Goal: Task Accomplishment & Management: Manage account settings

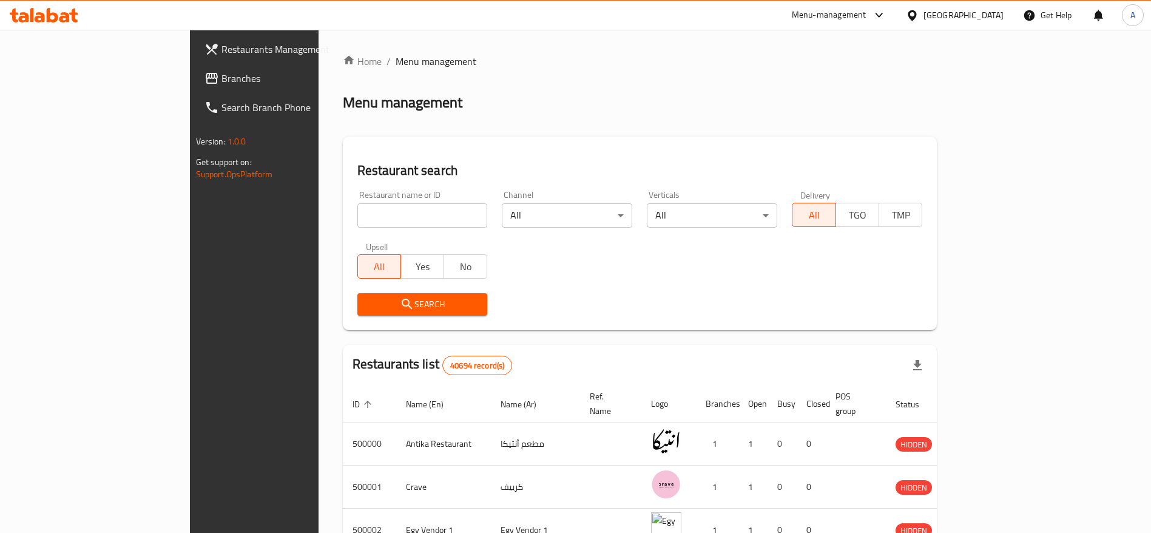
click at [384, 204] on input "search" at bounding box center [422, 215] width 130 height 24
type input "Buffalo Chicken"
click button "Search" at bounding box center [422, 304] width 130 height 22
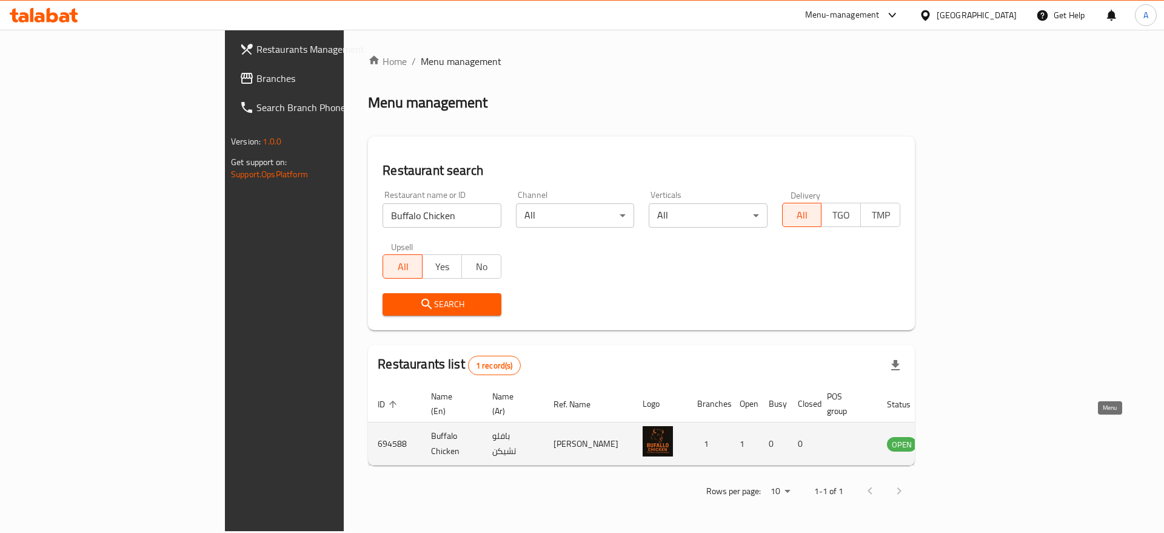
click at [965, 439] on icon "enhanced table" at bounding box center [958, 444] width 13 height 10
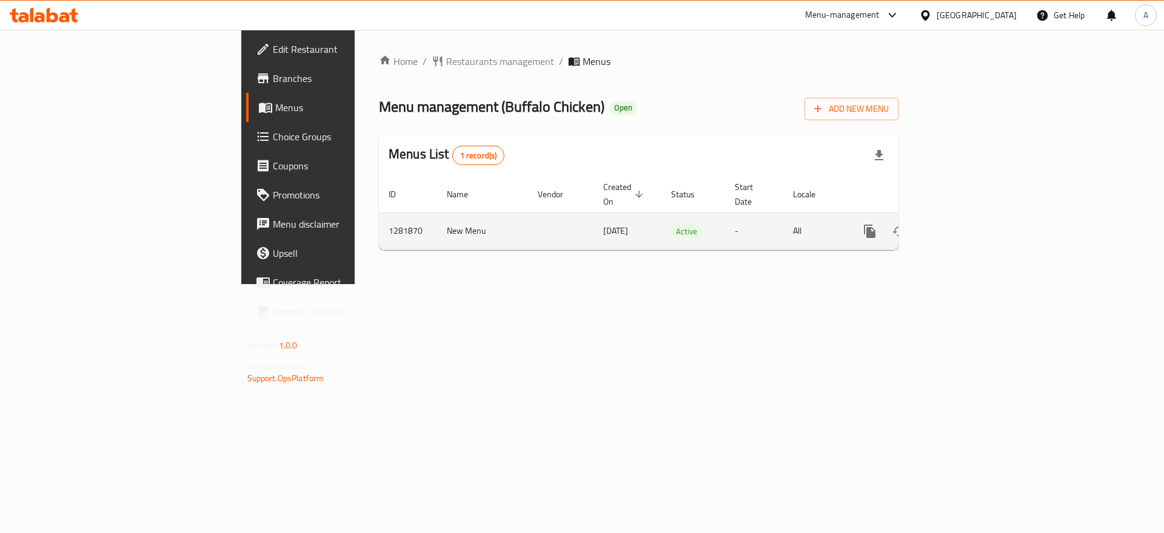
click at [972, 217] on link "enhanced table" at bounding box center [957, 231] width 29 height 29
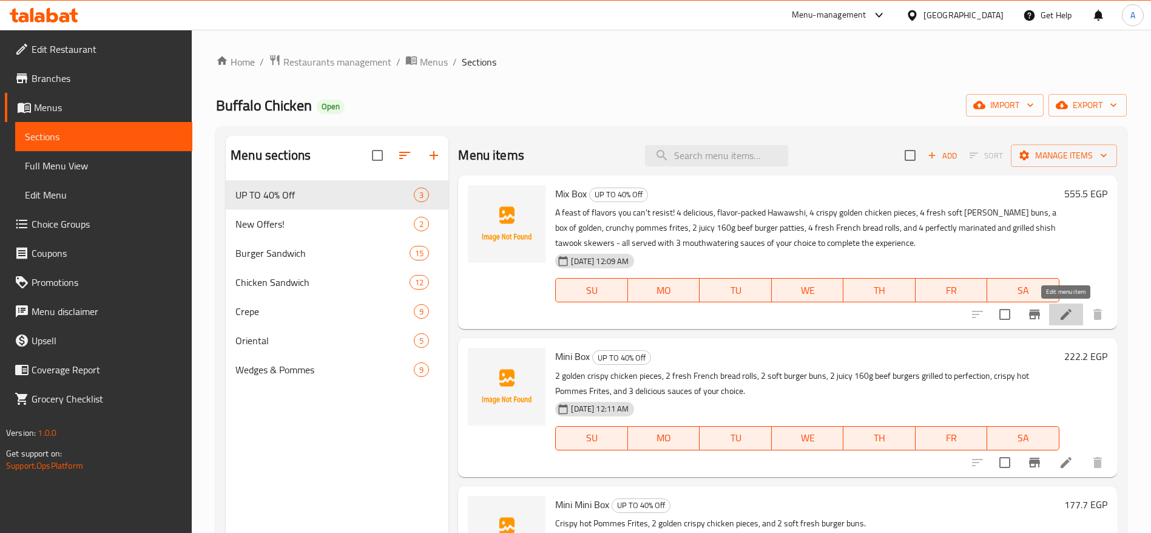
click at [1067, 309] on icon at bounding box center [1065, 314] width 15 height 15
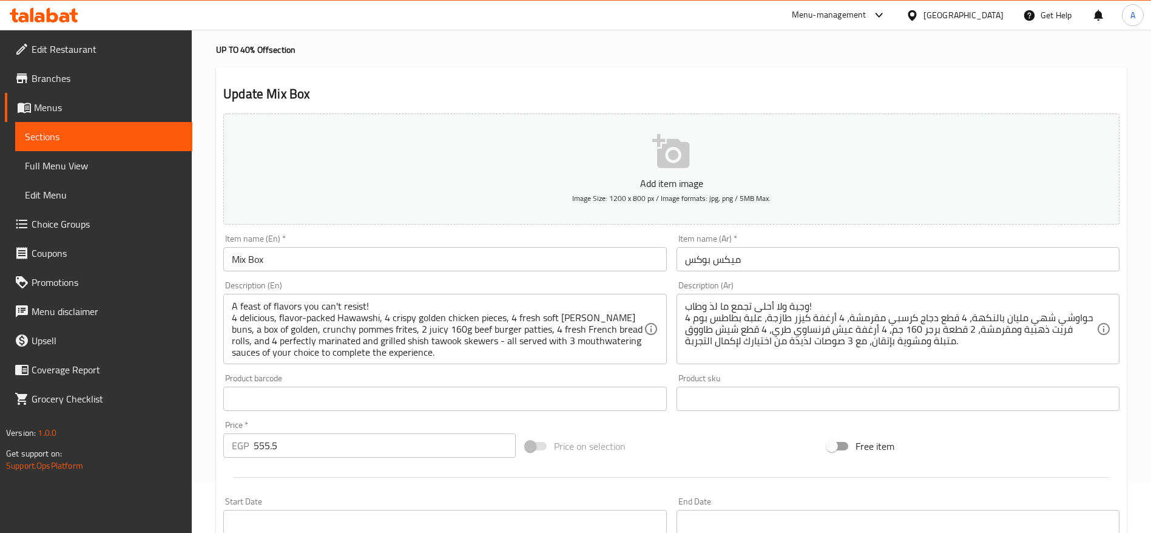
scroll to position [91, 0]
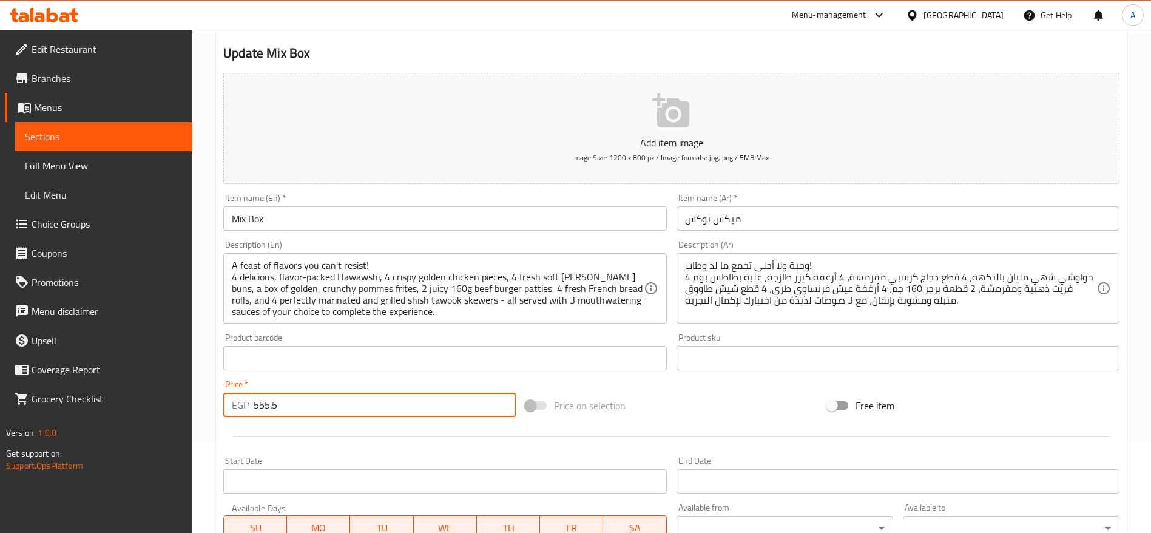
click at [349, 404] on input "555.5" at bounding box center [385, 404] width 262 height 24
type input "500"
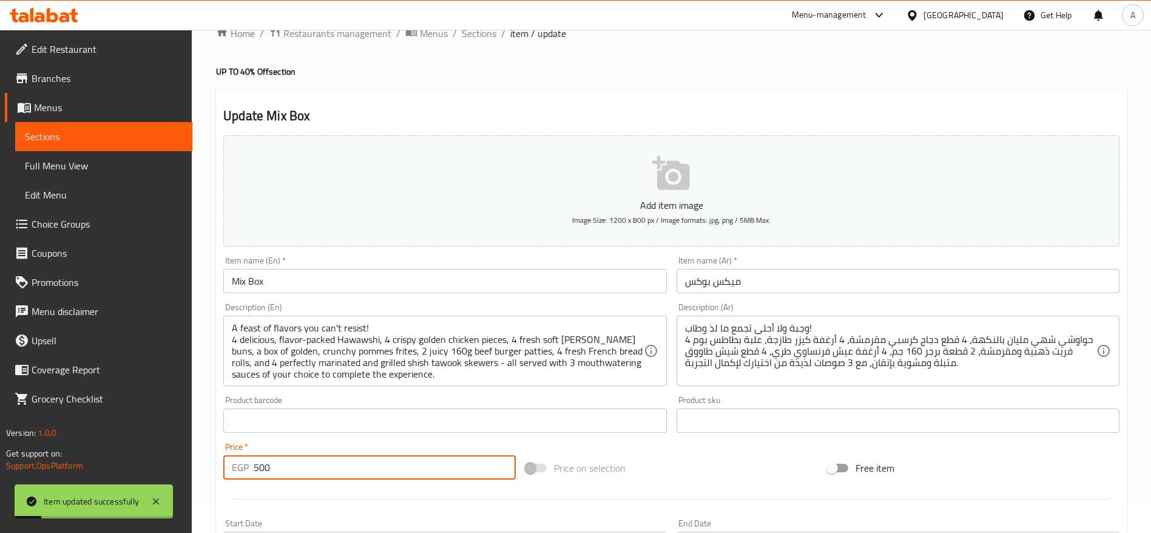
scroll to position [0, 0]
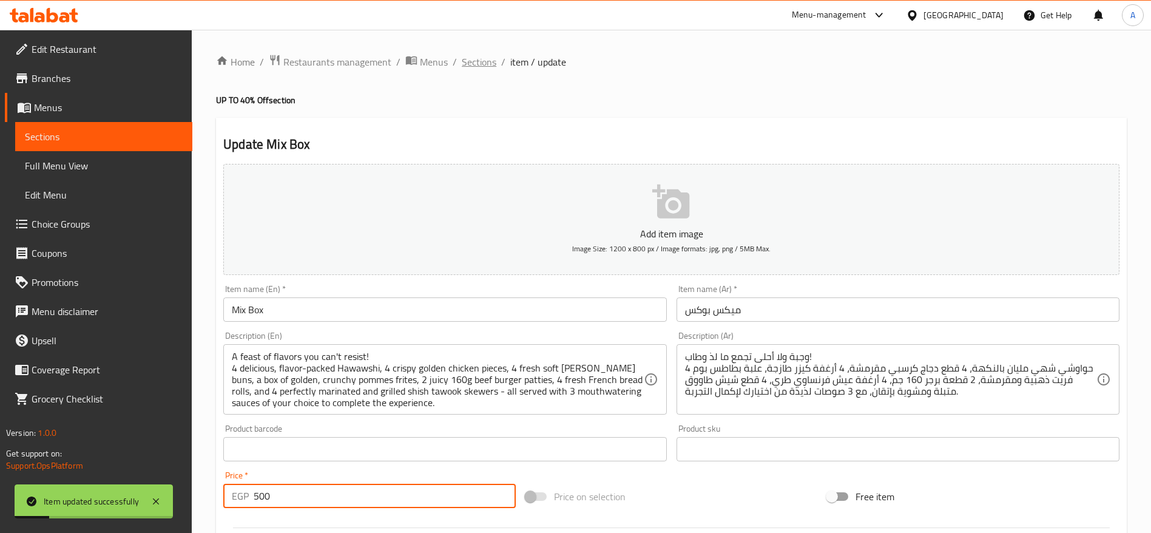
click at [489, 64] on span "Sections" at bounding box center [479, 62] width 35 height 15
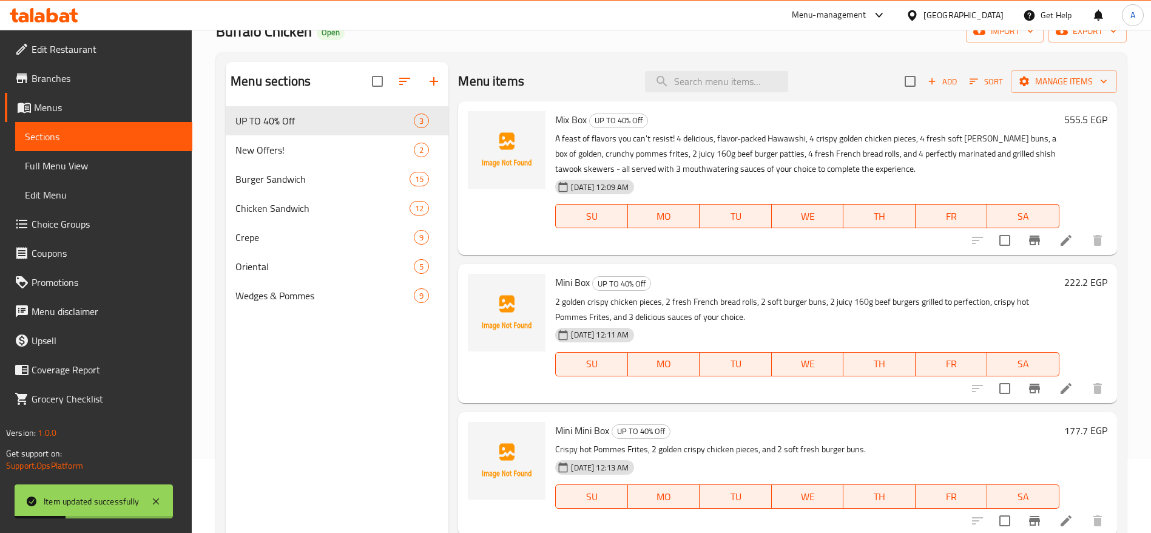
scroll to position [91, 0]
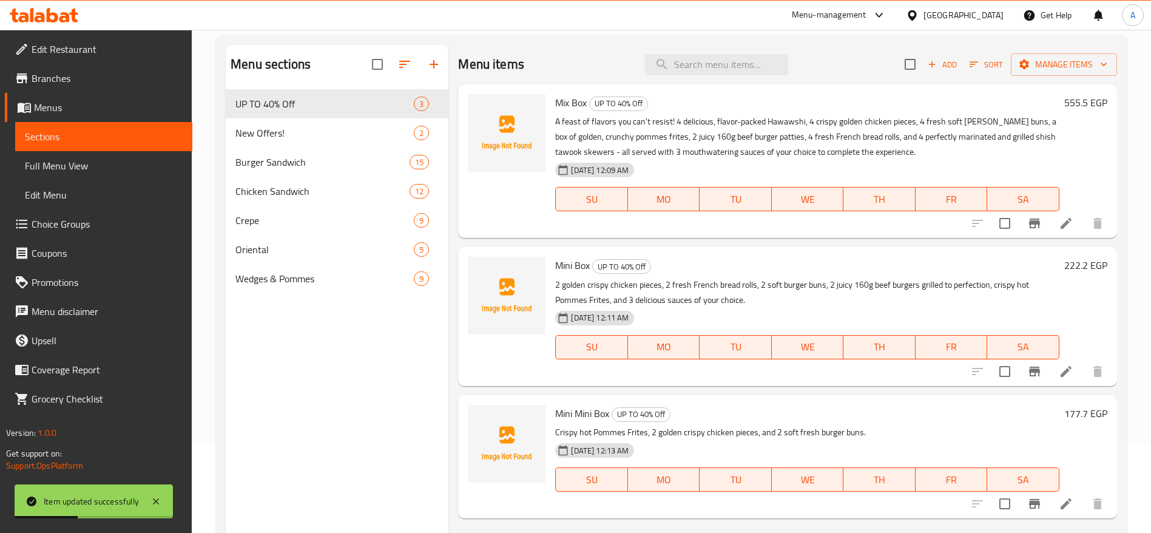
click at [1069, 380] on li at bounding box center [1066, 371] width 34 height 22
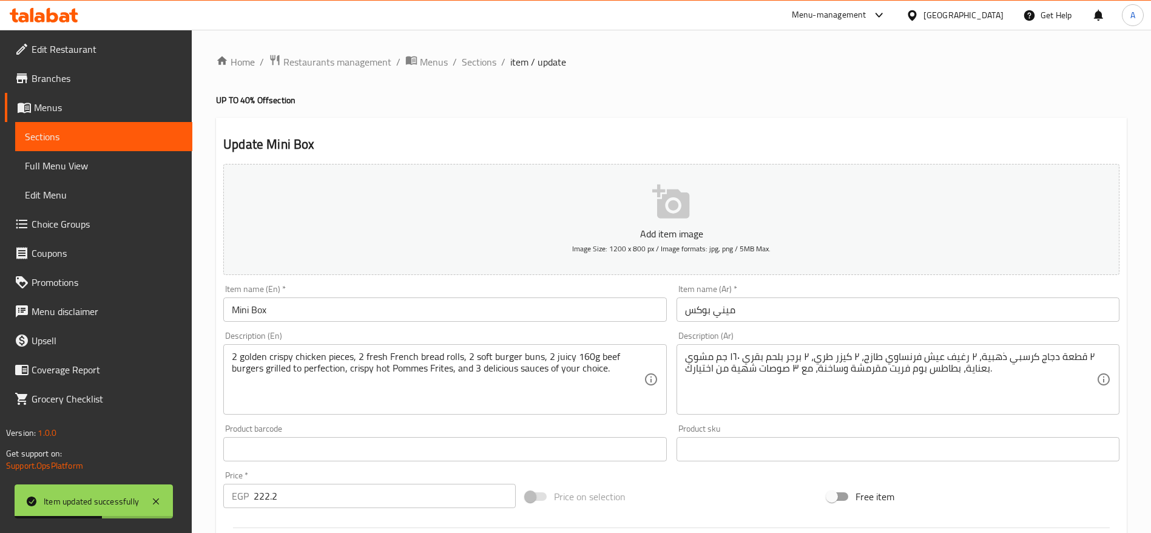
click at [410, 494] on input "222.2" at bounding box center [385, 495] width 262 height 24
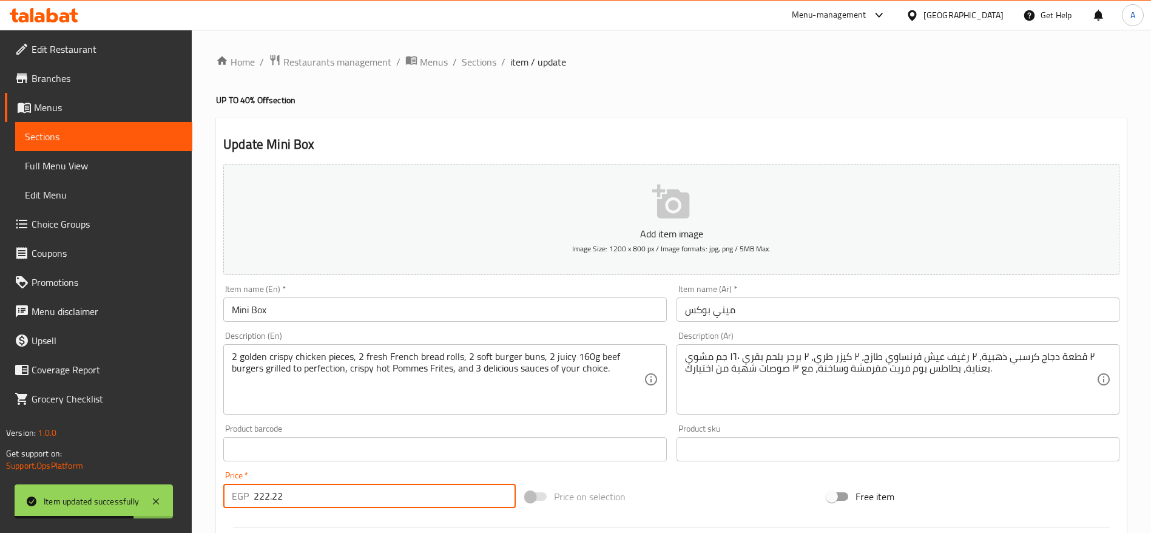
type input "222.22"
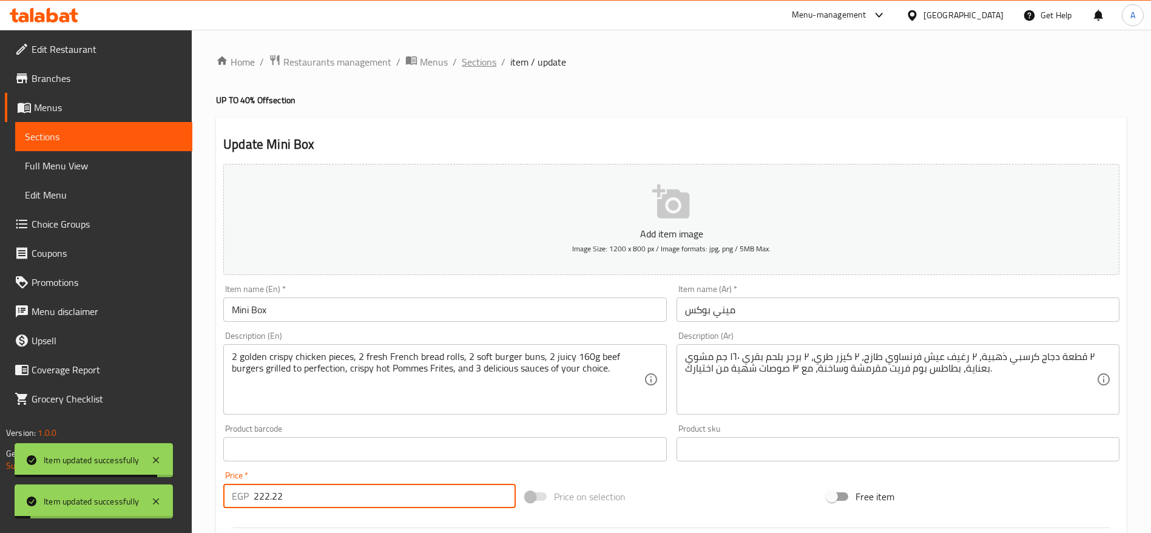
click at [475, 62] on span "Sections" at bounding box center [479, 62] width 35 height 15
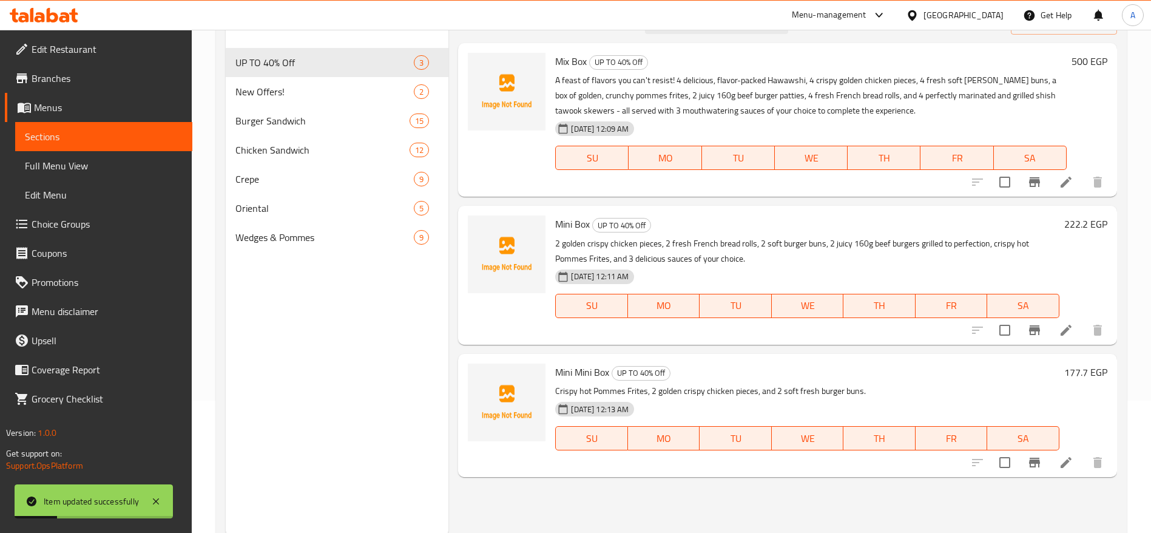
scroll to position [170, 0]
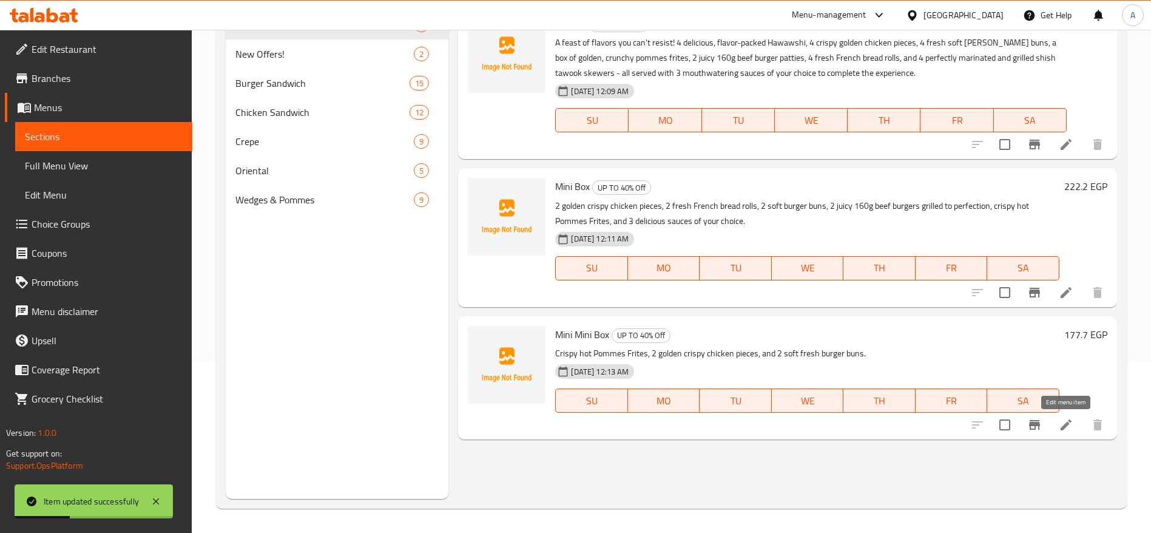
click at [1072, 422] on icon at bounding box center [1065, 424] width 15 height 15
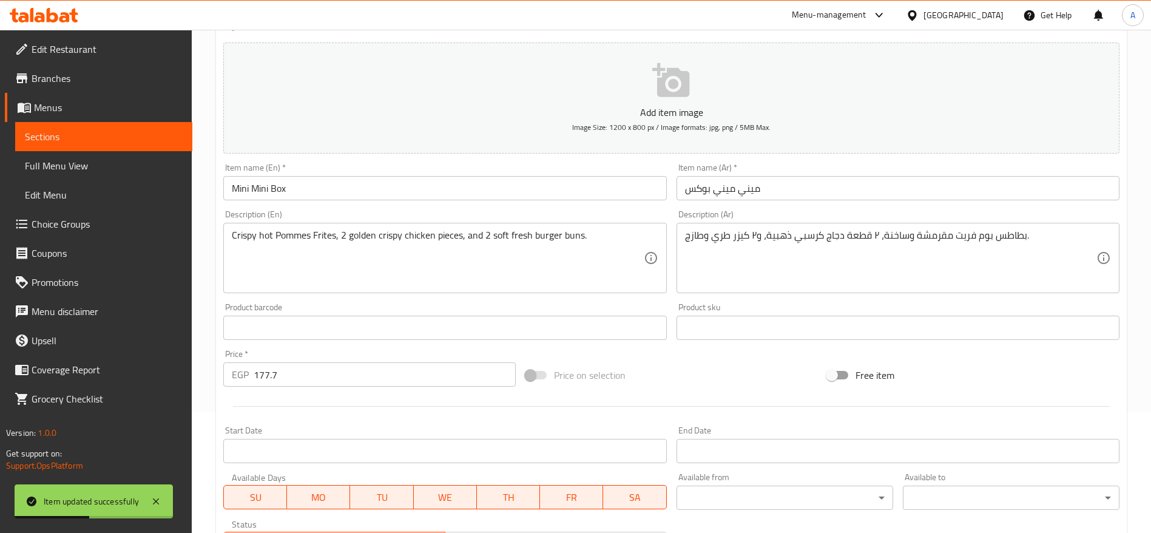
scroll to position [91, 0]
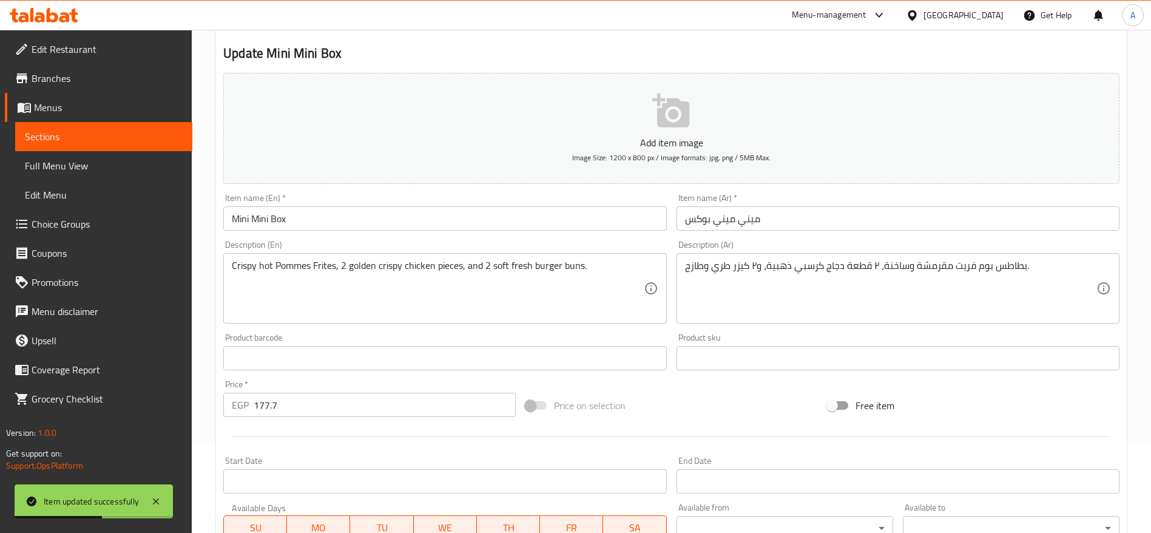
click at [312, 398] on input "177.7" at bounding box center [385, 404] width 262 height 24
type input "177.77"
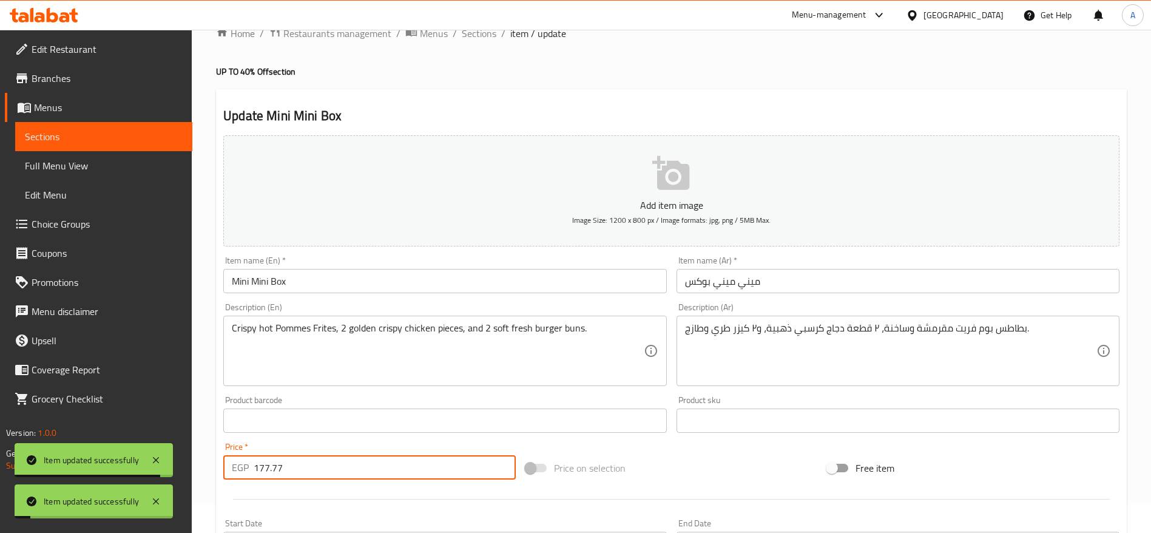
scroll to position [0, 0]
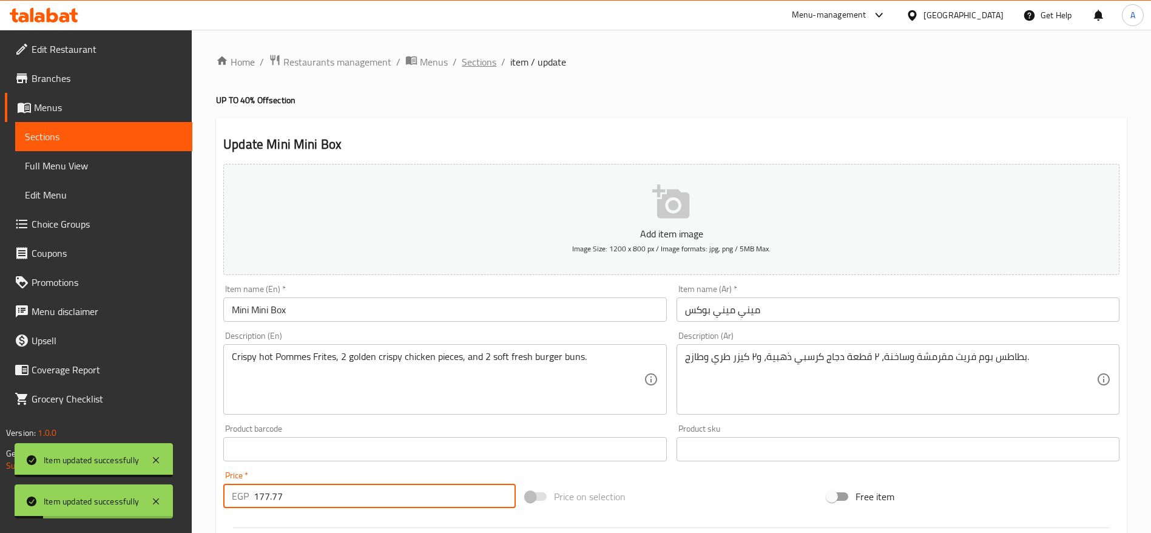
click at [464, 60] on span "Sections" at bounding box center [479, 62] width 35 height 15
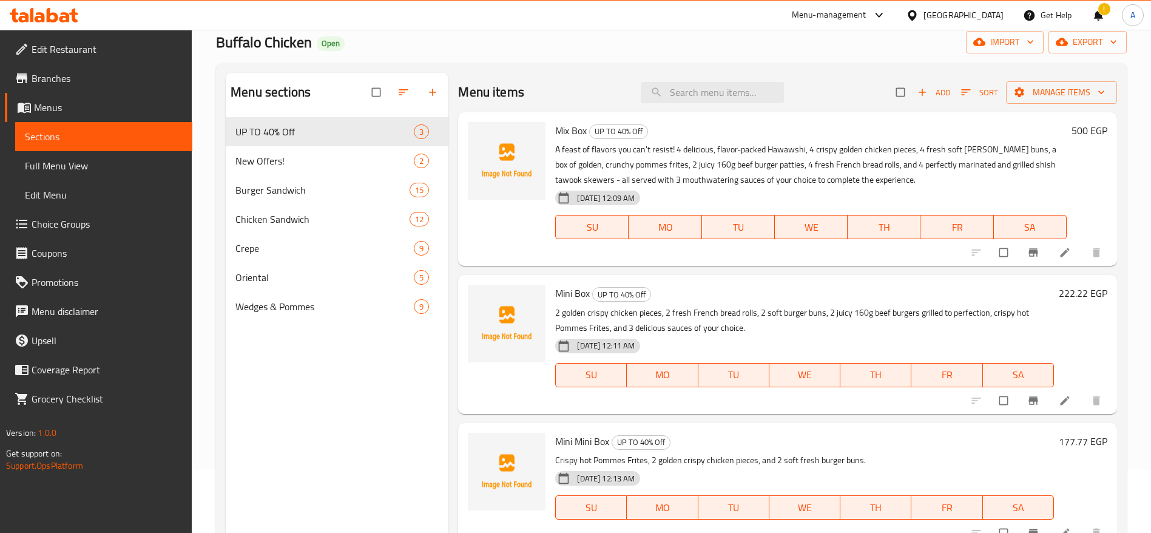
scroll to position [91, 0]
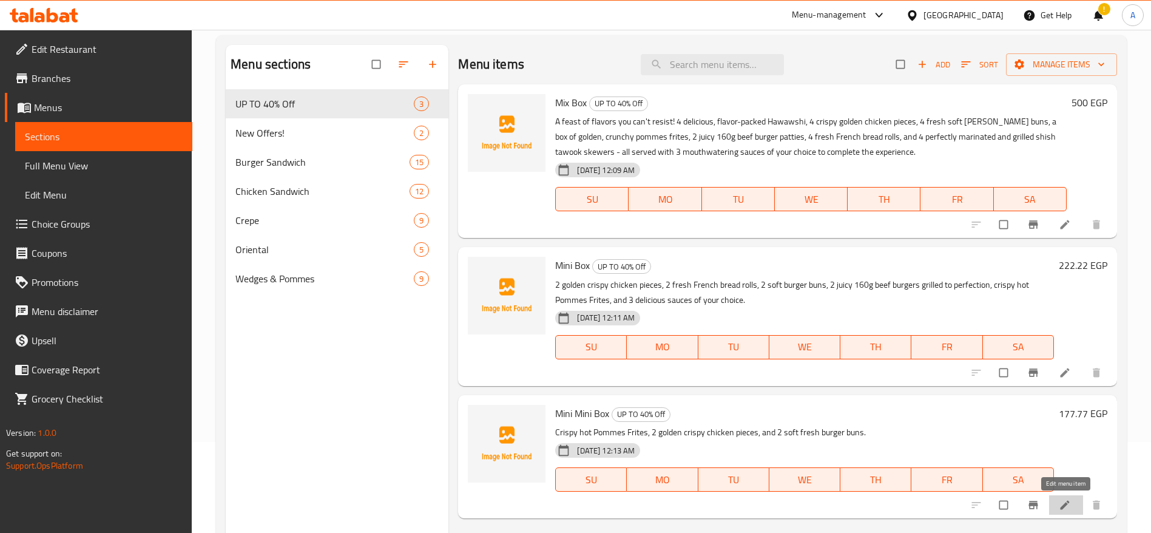
click at [1063, 509] on icon at bounding box center [1064, 505] width 12 height 12
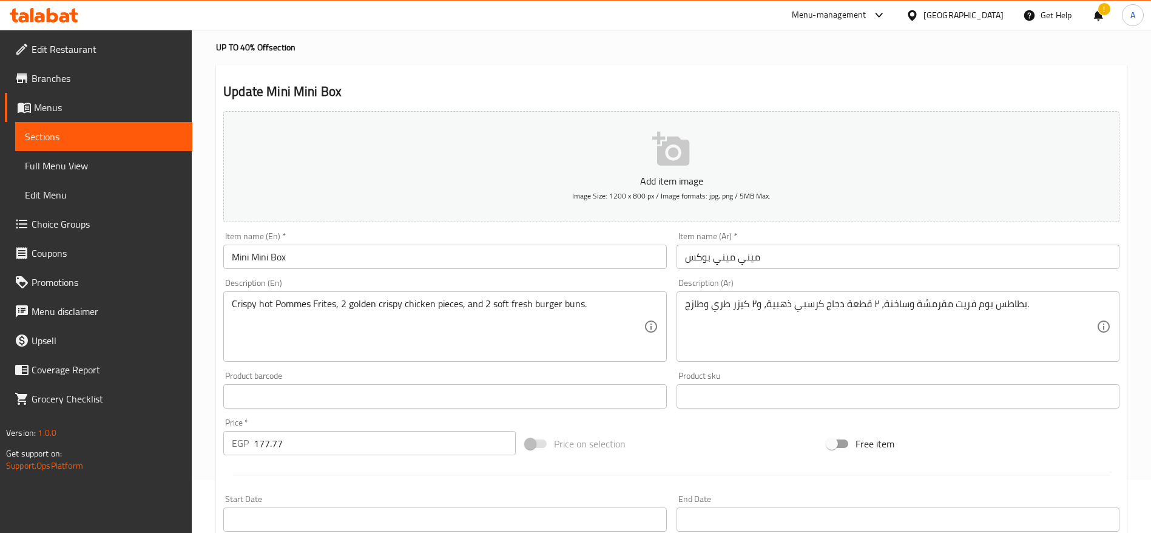
scroll to position [91, 0]
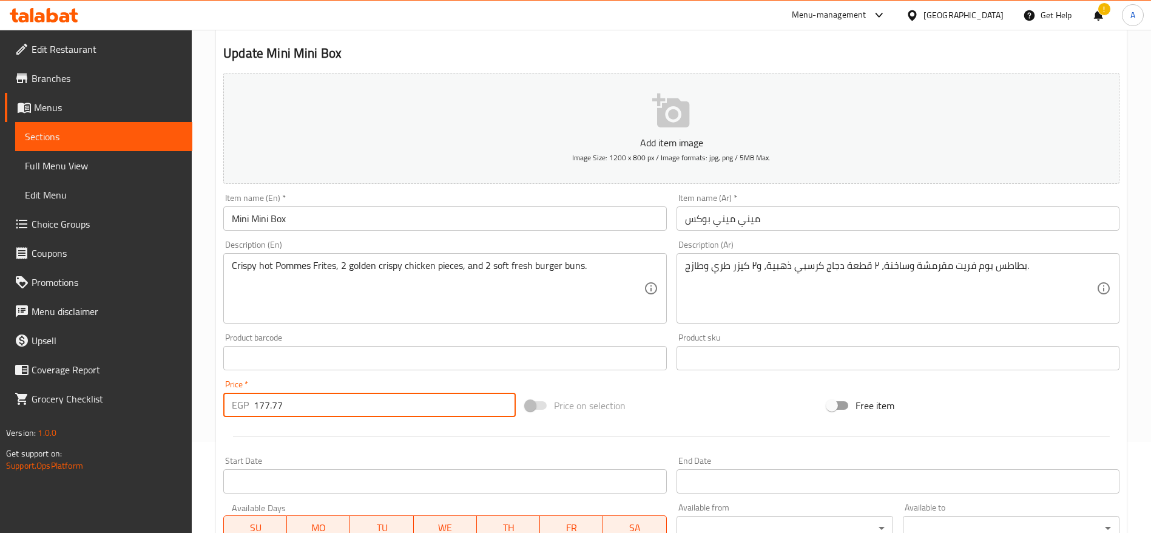
click at [400, 399] on input "177.77" at bounding box center [385, 404] width 262 height 24
type input "177.78"
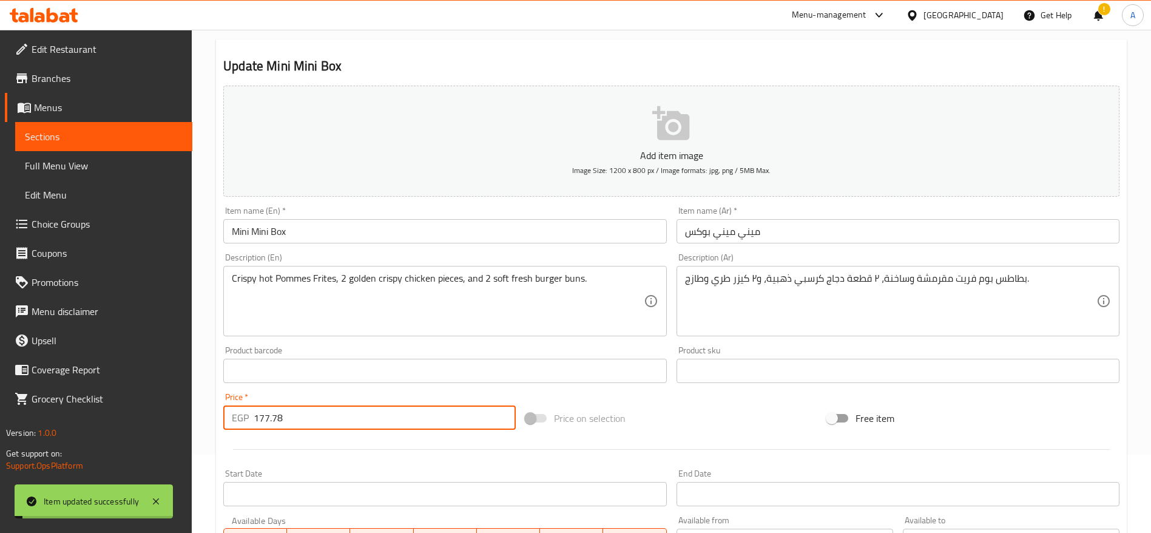
scroll to position [0, 0]
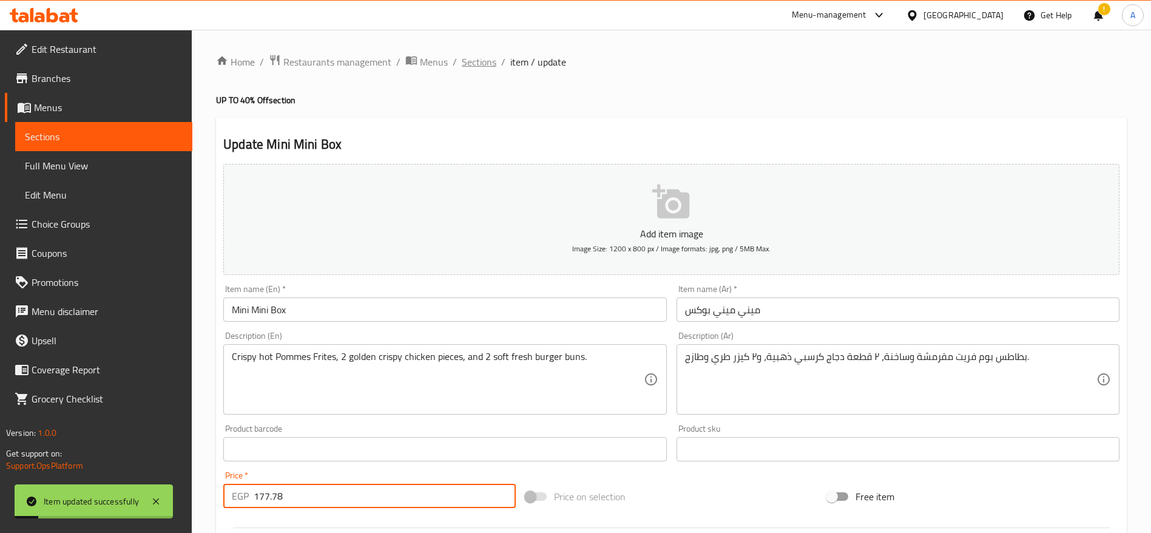
click at [473, 68] on span "Sections" at bounding box center [479, 62] width 35 height 15
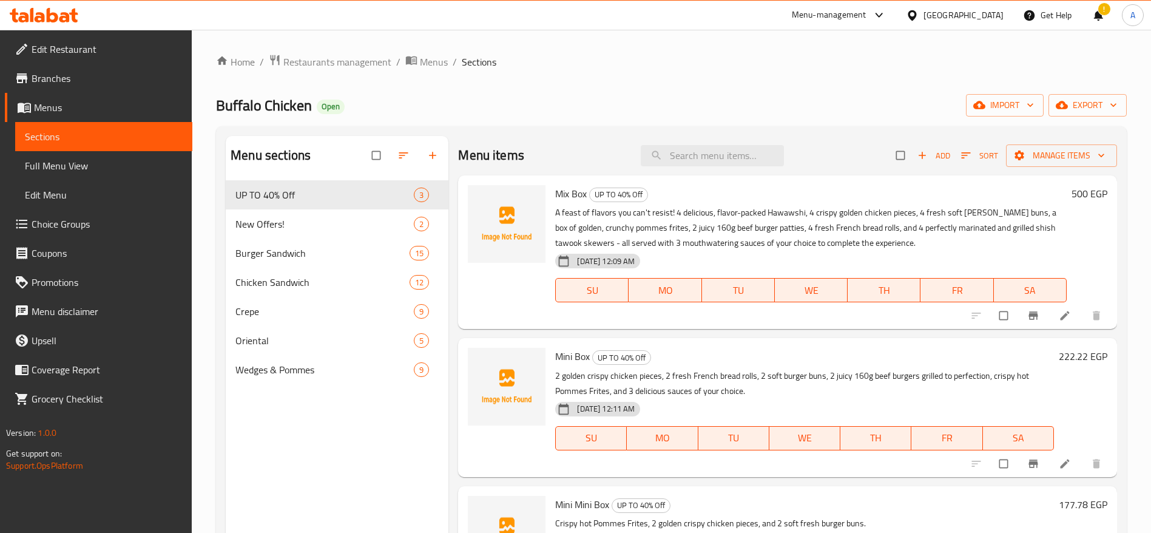
click at [866, 16] on div "Menu-management" at bounding box center [828, 15] width 75 height 15
click at [886, 13] on icon at bounding box center [879, 15] width 15 height 15
click at [886, 12] on icon at bounding box center [879, 15] width 15 height 15
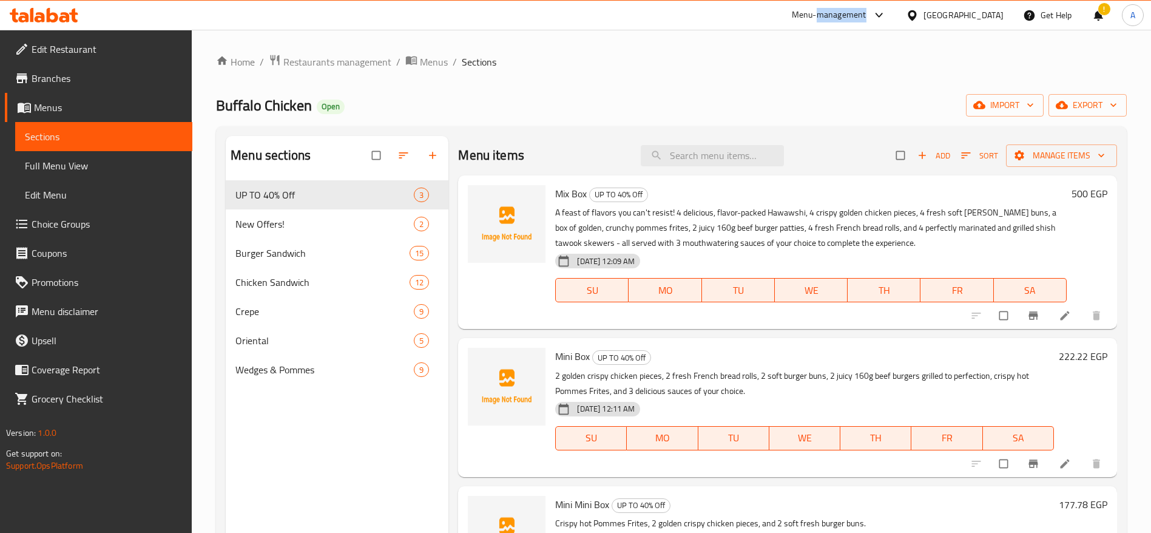
click at [886, 12] on icon at bounding box center [879, 15] width 15 height 15
click at [886, 17] on icon at bounding box center [879, 15] width 15 height 15
click at [63, 8] on icon at bounding box center [44, 15] width 69 height 15
